Goal: Task Accomplishment & Management: Manage account settings

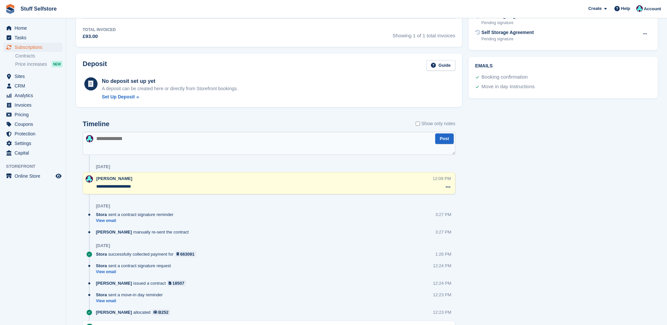
scroll to position [353, 0]
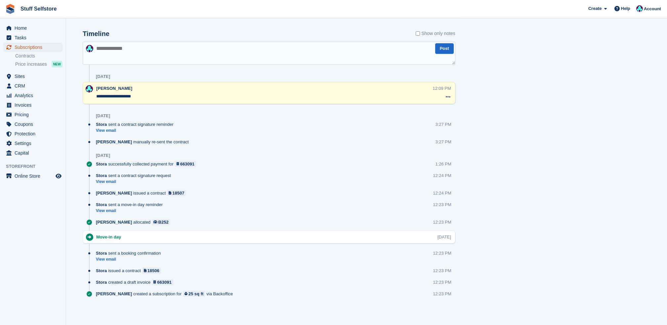
click at [48, 43] on span "Subscriptions" at bounding box center [35, 47] width 40 height 9
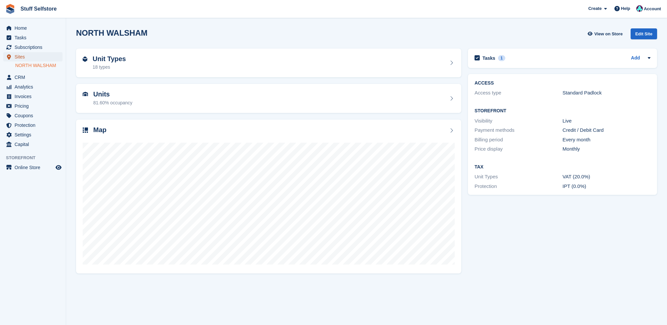
click at [41, 57] on span "Sites" at bounding box center [35, 56] width 40 height 9
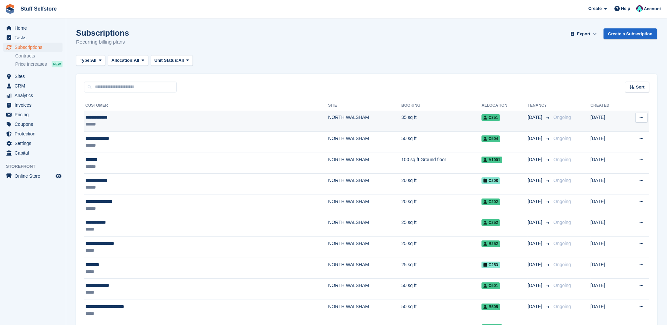
click at [328, 125] on td "NORTH WALSHAM" at bounding box center [364, 121] width 73 height 21
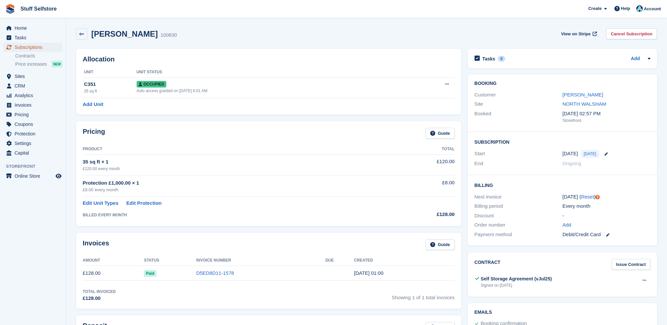
click at [12, 44] on span "menu" at bounding box center [9, 47] width 8 height 8
